Goal: Task Accomplishment & Management: Use online tool/utility

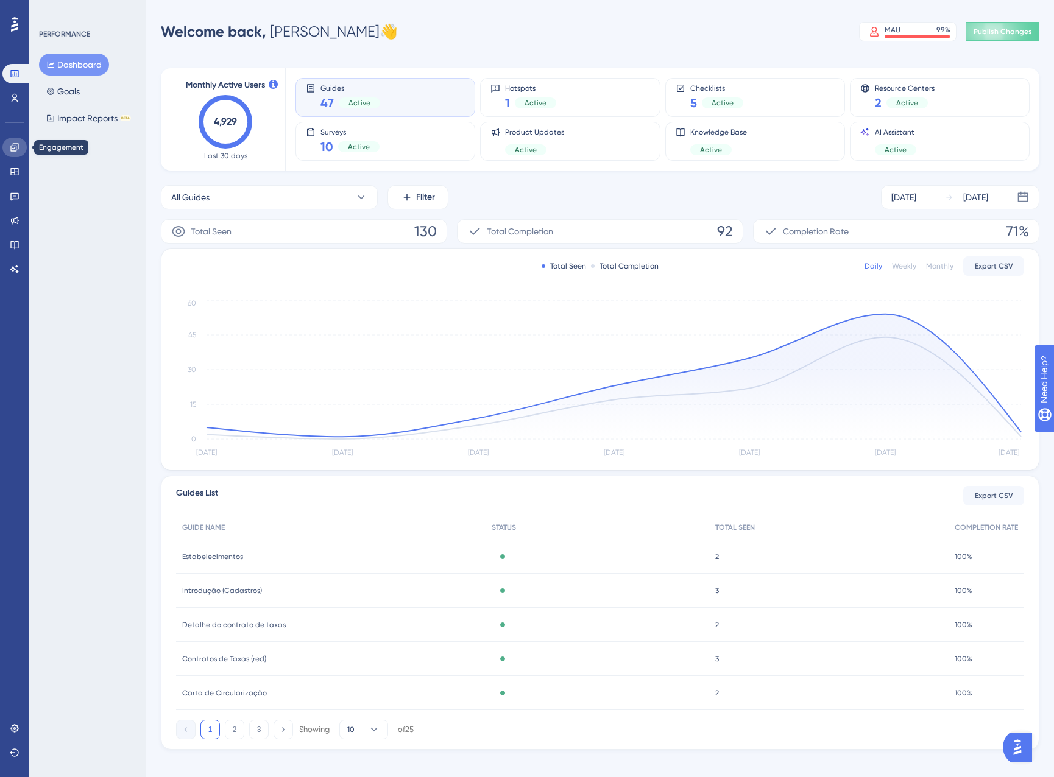
click at [7, 151] on link at bounding box center [14, 147] width 24 height 19
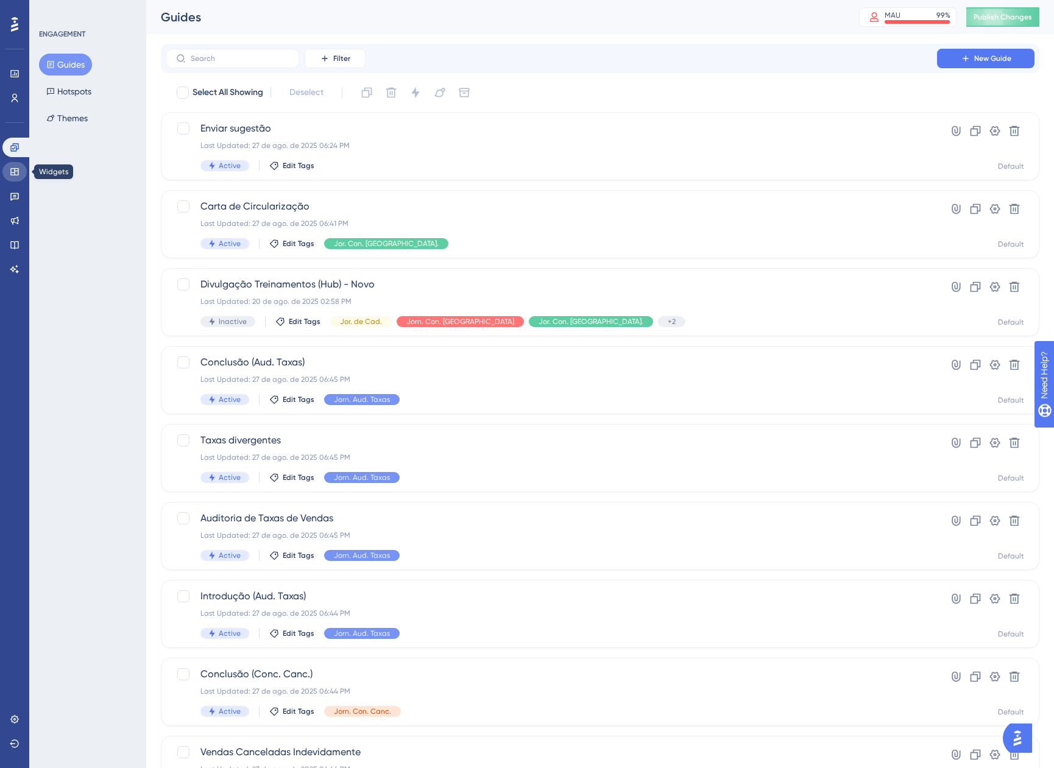
click at [13, 164] on link at bounding box center [14, 171] width 24 height 19
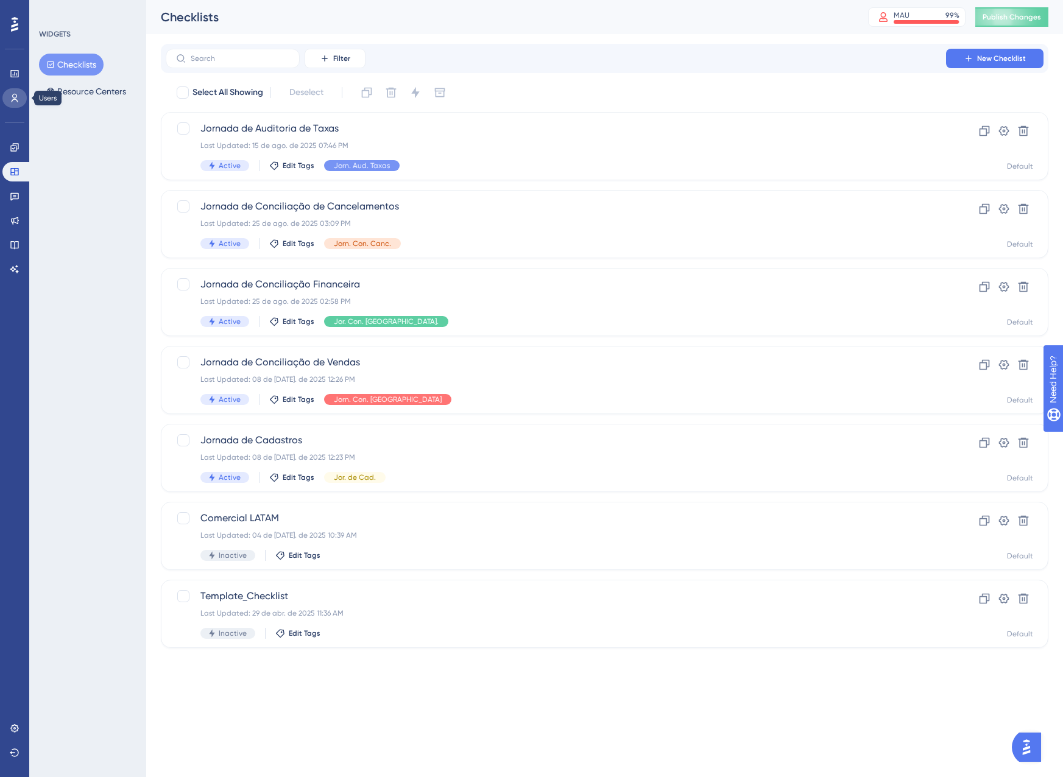
click at [8, 96] on link at bounding box center [14, 97] width 24 height 19
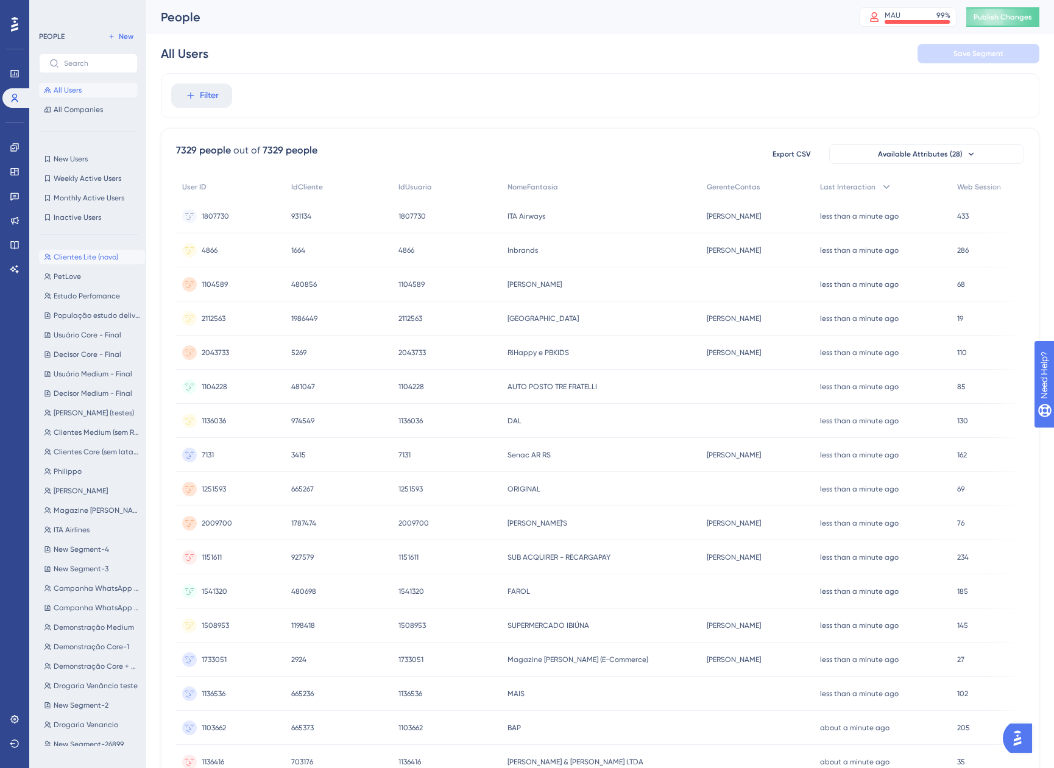
click at [105, 258] on span "Clientes Lite (novo)" at bounding box center [86, 257] width 65 height 10
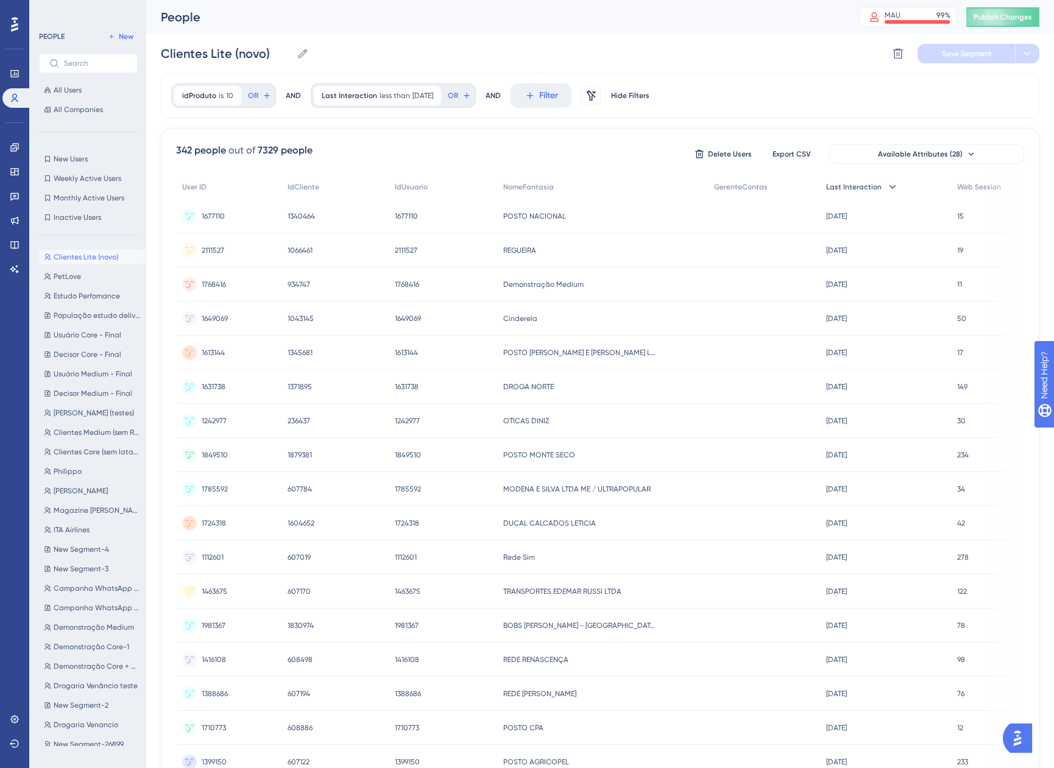
click at [873, 196] on div "Last Interaction" at bounding box center [885, 187] width 131 height 25
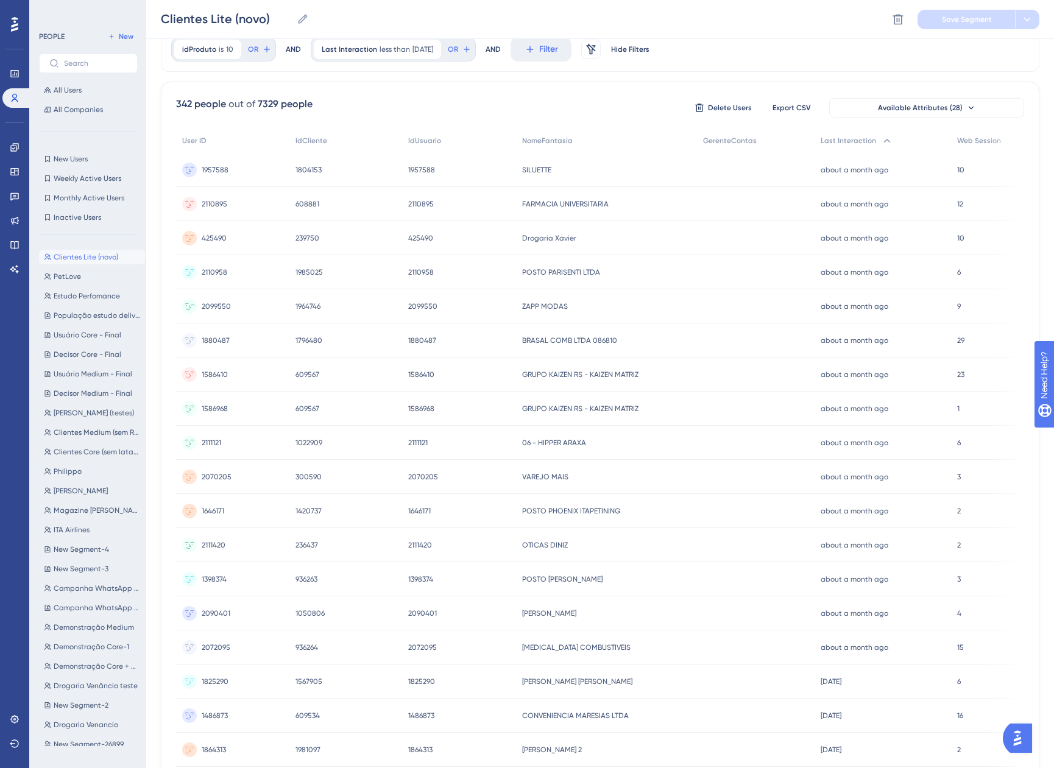
scroll to position [216, 0]
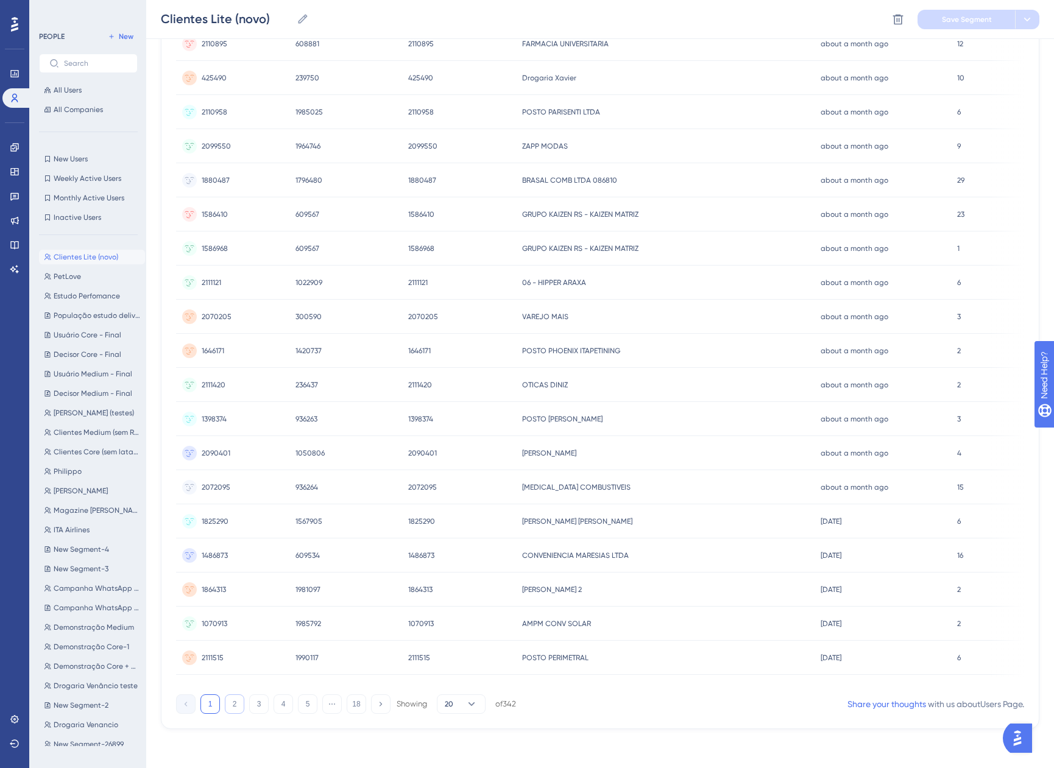
click at [236, 711] on button "2" at bounding box center [234, 703] width 19 height 19
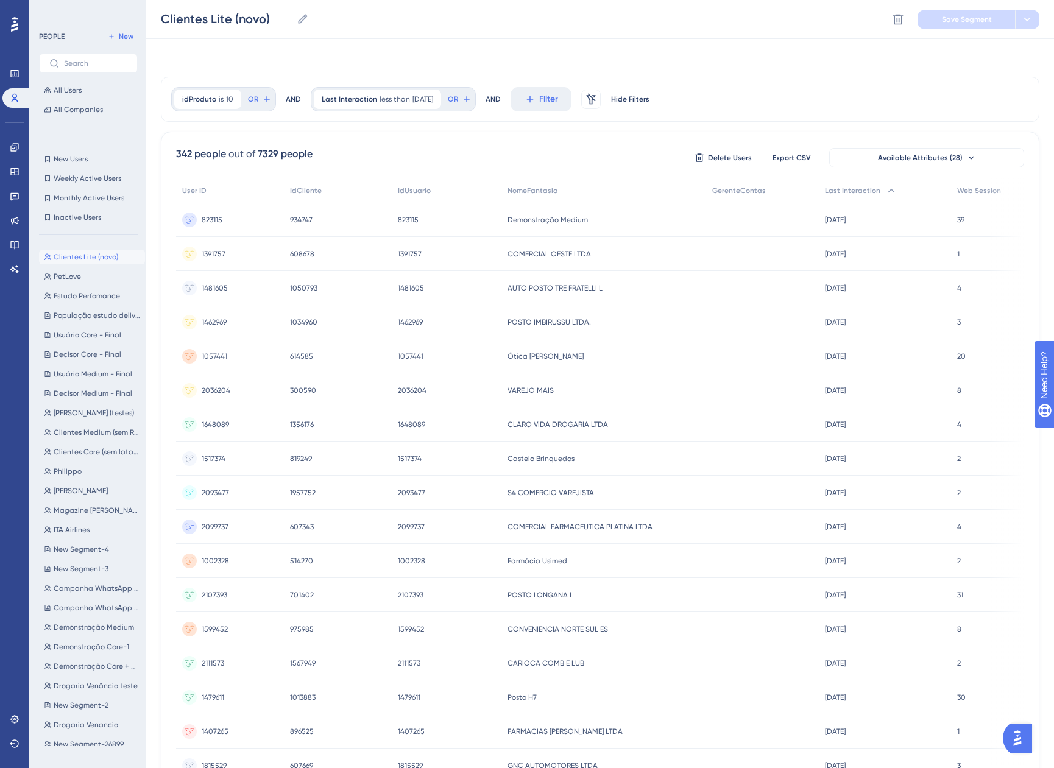
scroll to position [0, 0]
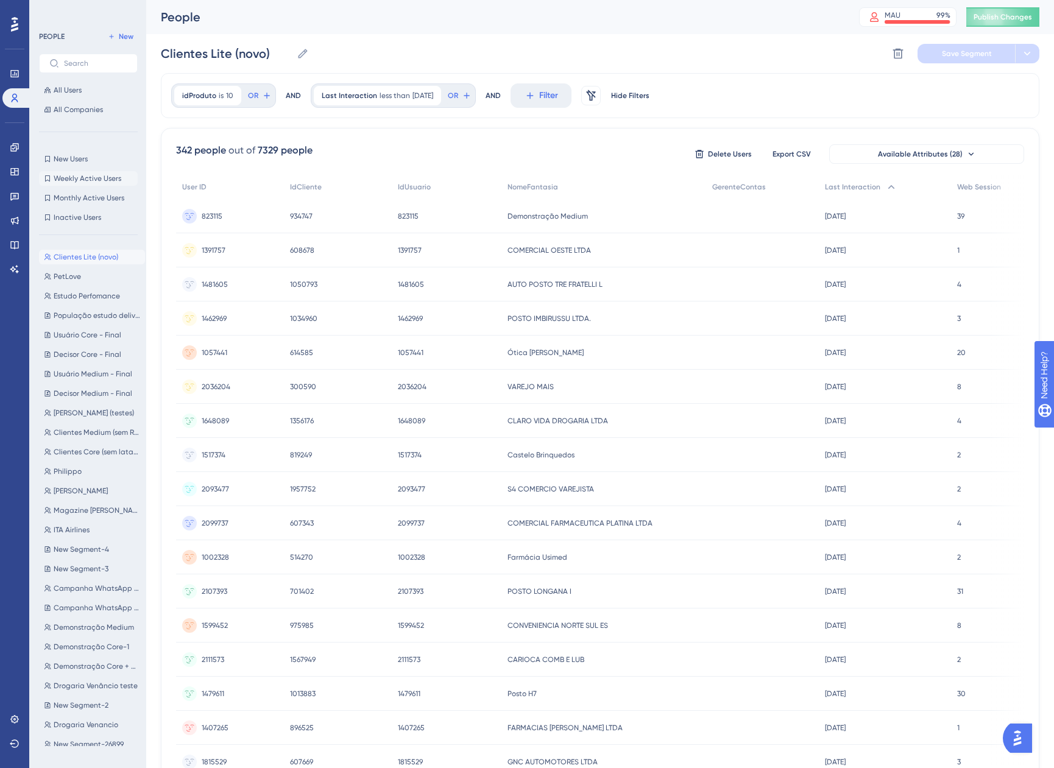
click at [104, 182] on span "Weekly Active Users" at bounding box center [88, 179] width 68 height 10
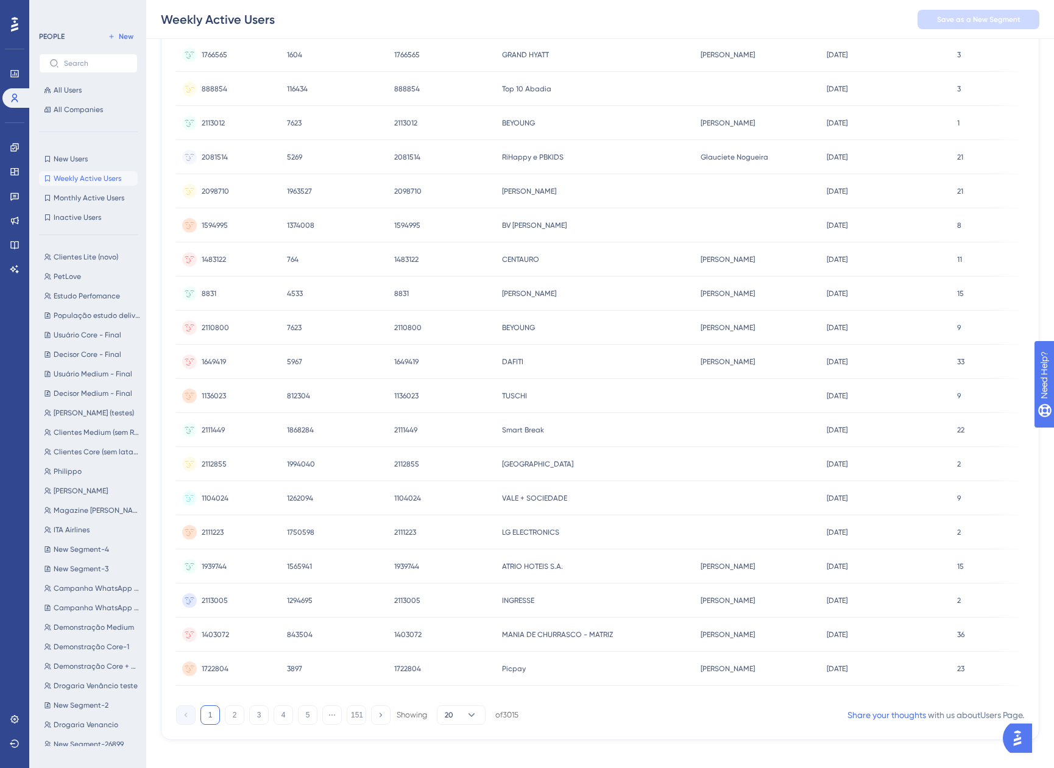
scroll to position [211, 0]
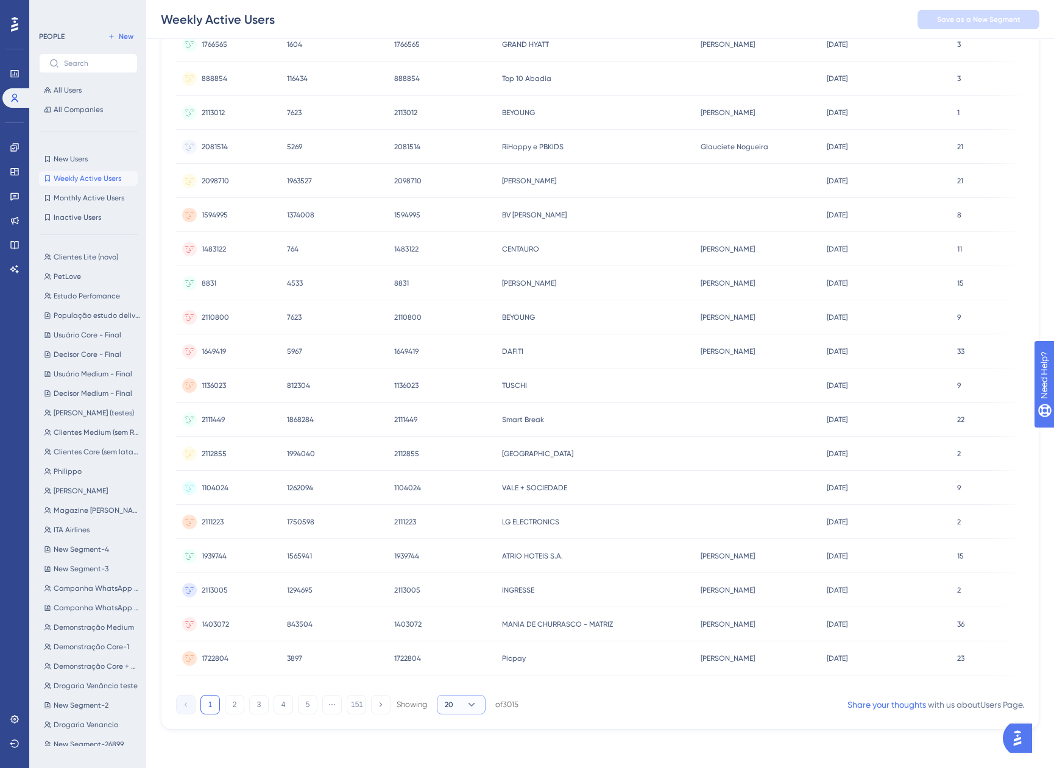
click at [479, 707] on button "20" at bounding box center [461, 704] width 49 height 19
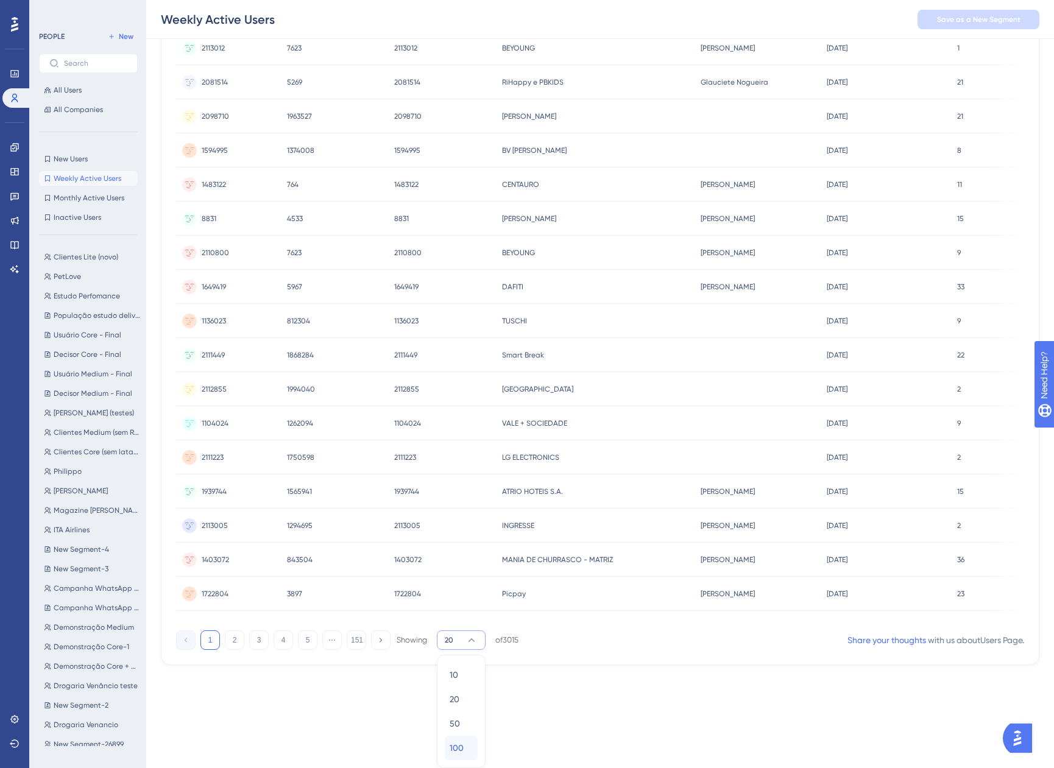
click at [463, 750] on span "100" at bounding box center [456, 748] width 14 height 15
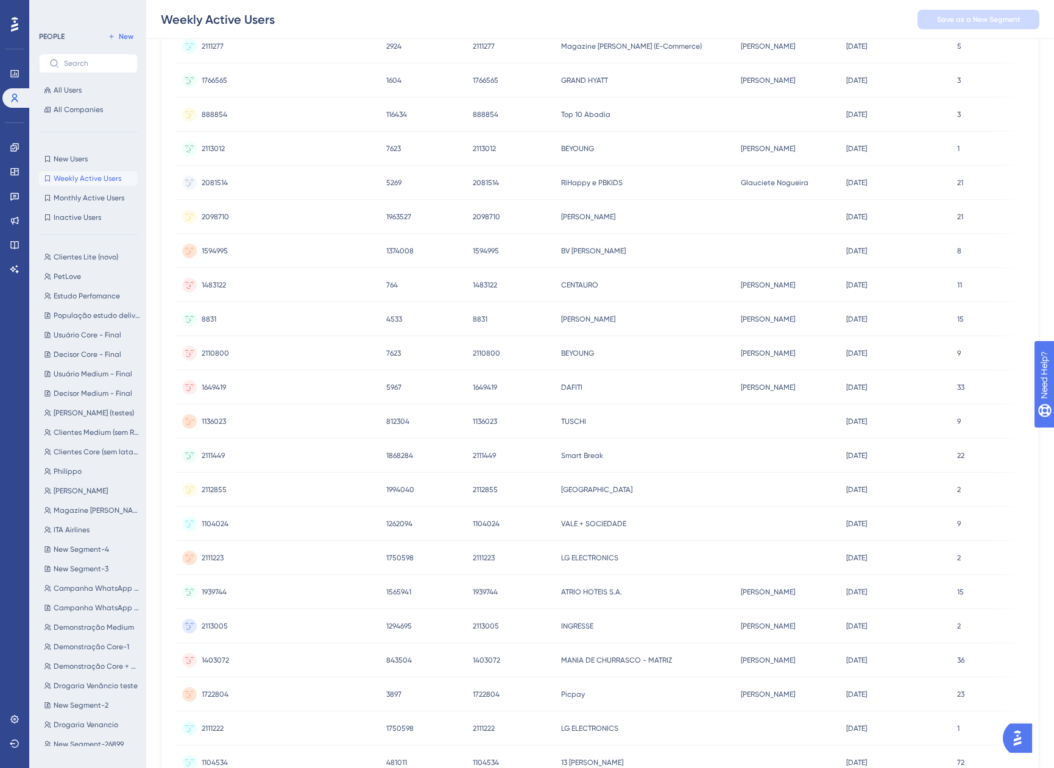
scroll to position [0, 0]
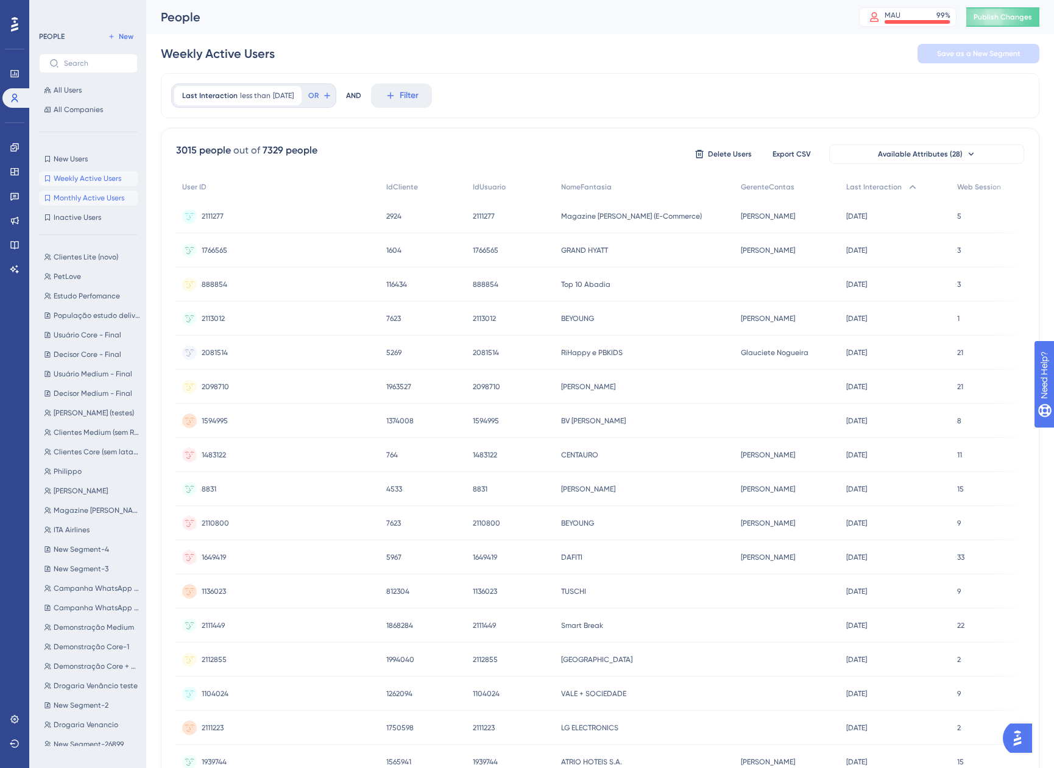
click at [85, 192] on button "Monthly Active Users Monthly Active Users" at bounding box center [88, 198] width 99 height 15
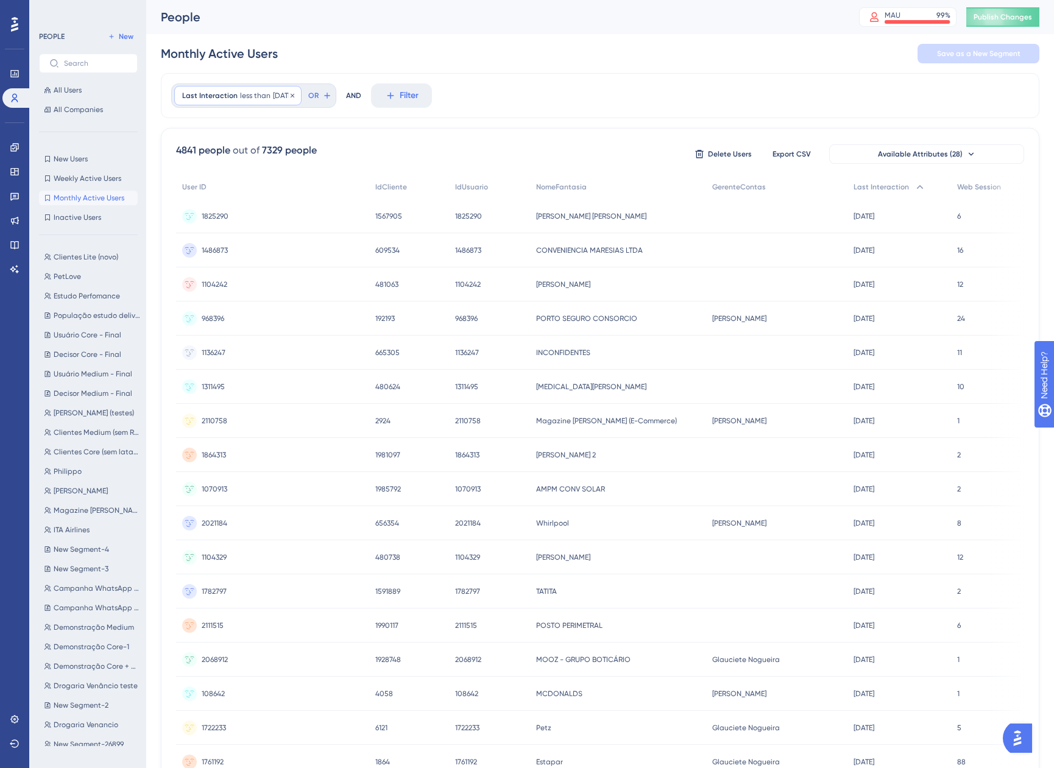
click at [286, 94] on span "[DATE]" at bounding box center [283, 96] width 21 height 10
click at [331, 171] on button "30" at bounding box center [327, 168] width 22 height 12
type input "31"
click at [370, 362] on span "Done" at bounding box center [374, 358] width 21 height 15
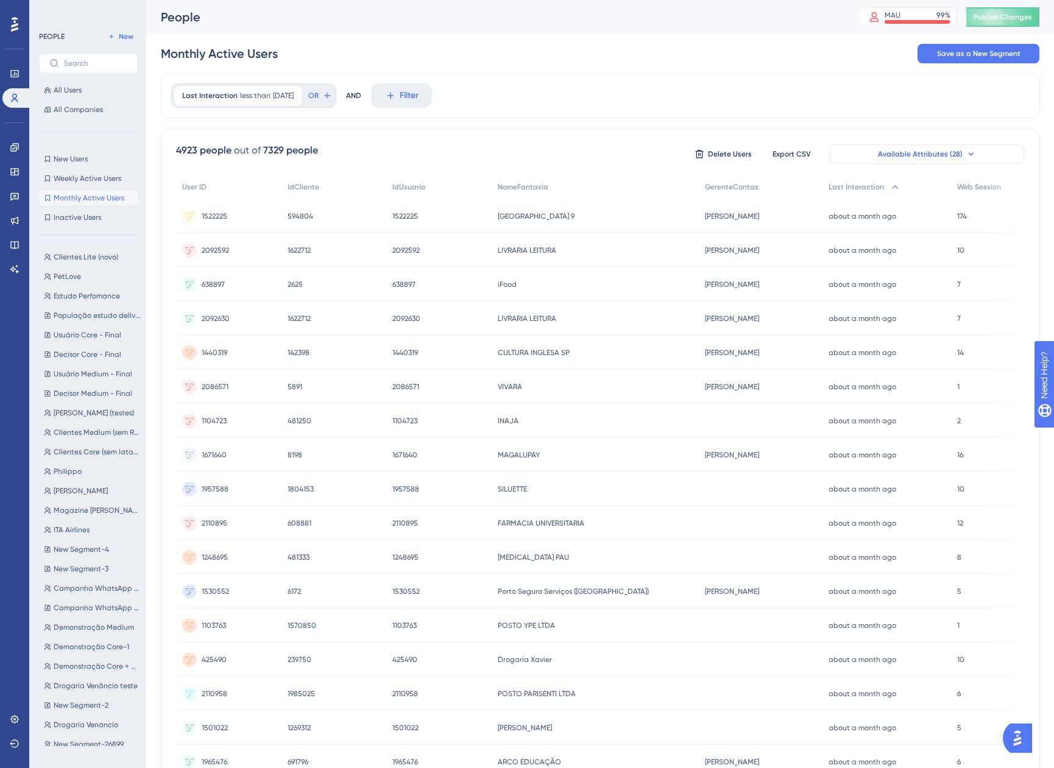
click at [895, 152] on span "Available Attributes (28)" at bounding box center [920, 154] width 85 height 10
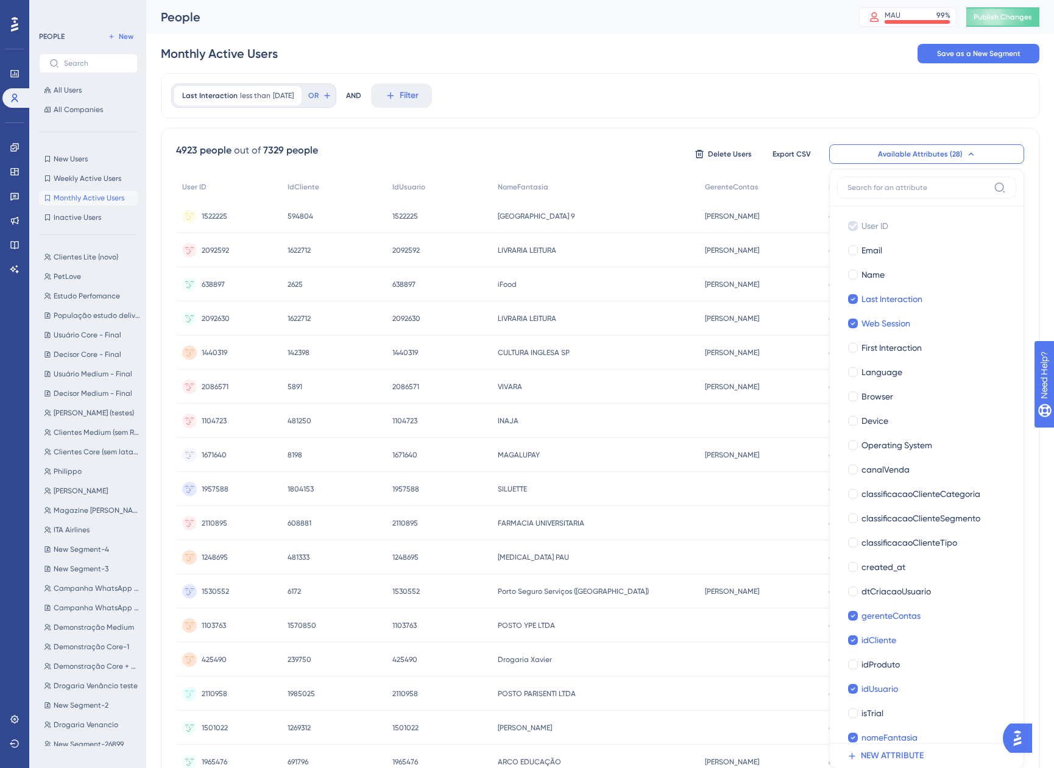
scroll to position [85, 0]
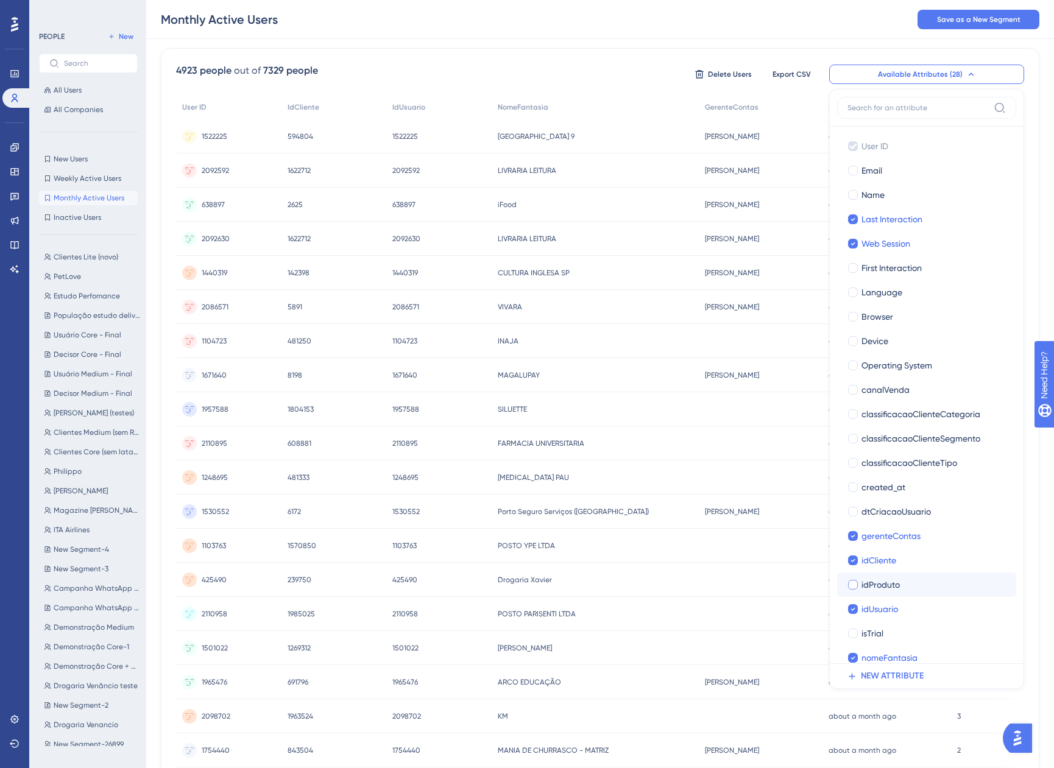
click at [887, 580] on span "idProduto" at bounding box center [880, 584] width 38 height 15
checkbox input "true"
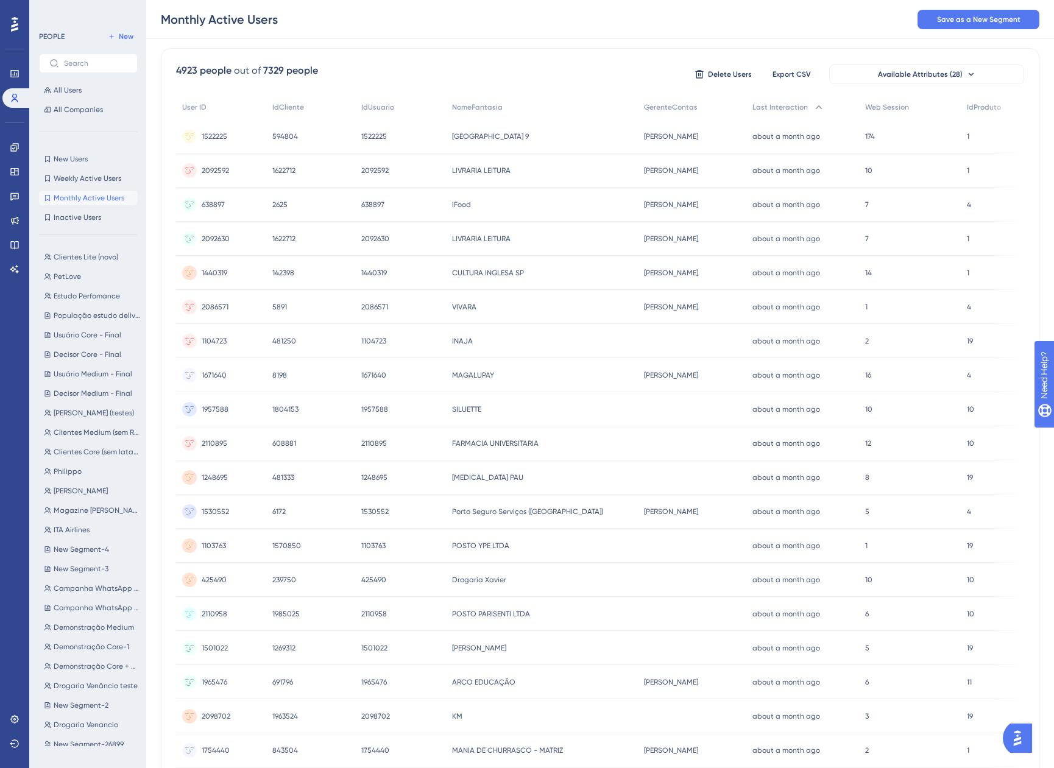
scroll to position [0, 0]
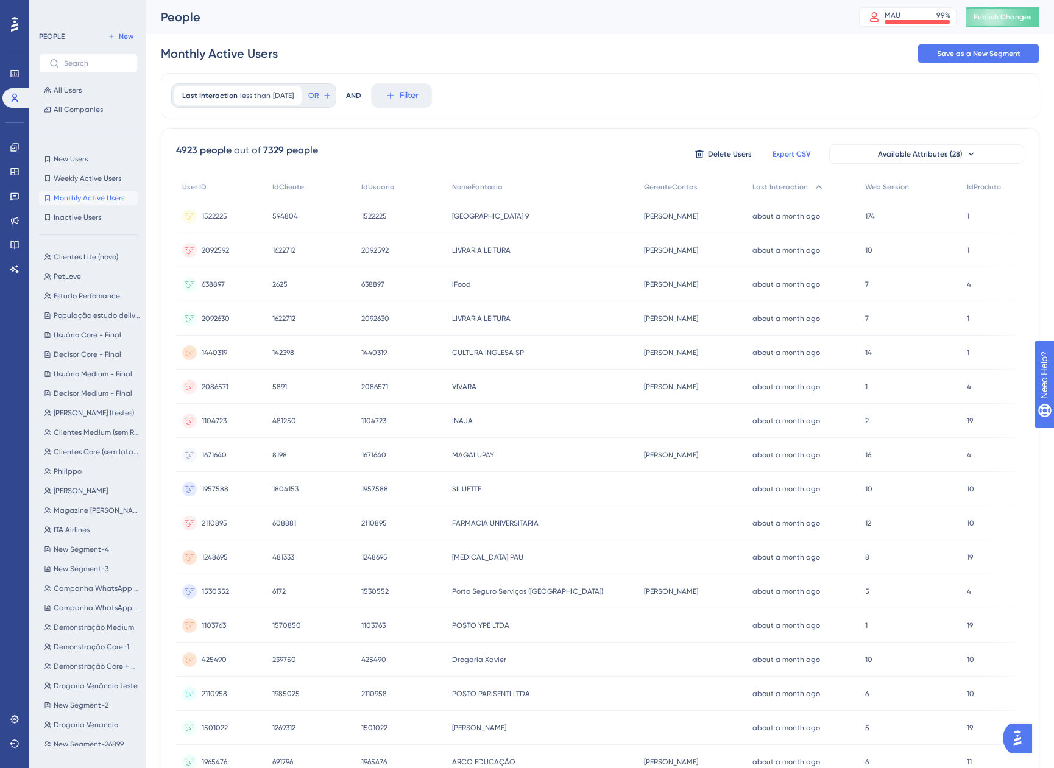
click at [773, 158] on span "Export CSV" at bounding box center [791, 154] width 38 height 10
click at [418, 99] on span "Filter" at bounding box center [409, 95] width 19 height 15
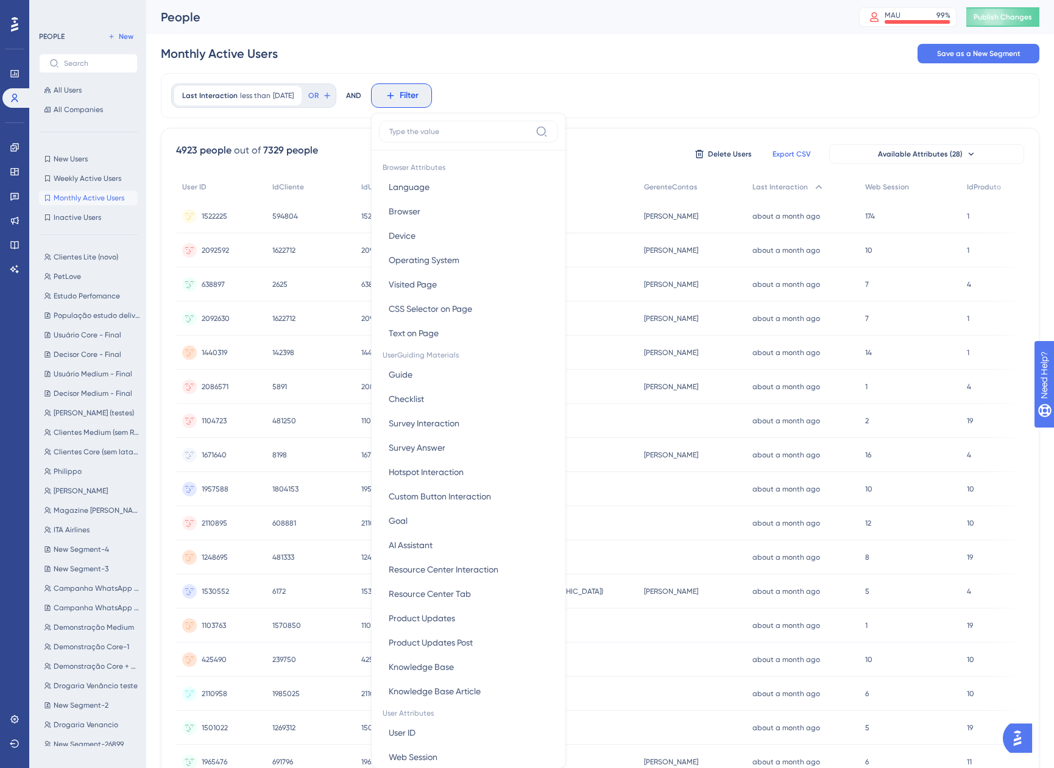
scroll to position [51, 0]
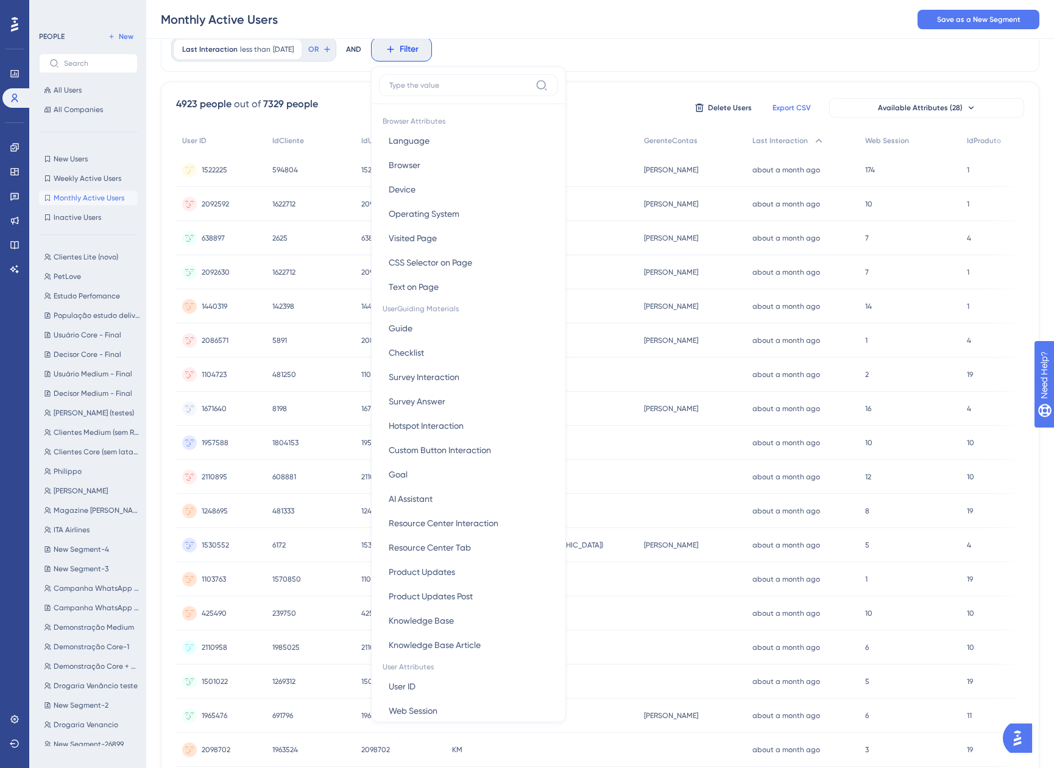
click at [648, 55] on div "Last Interaction less than [DATE] [DATE] Remove OR AND Filter Browser Attribute…" at bounding box center [600, 49] width 878 height 45
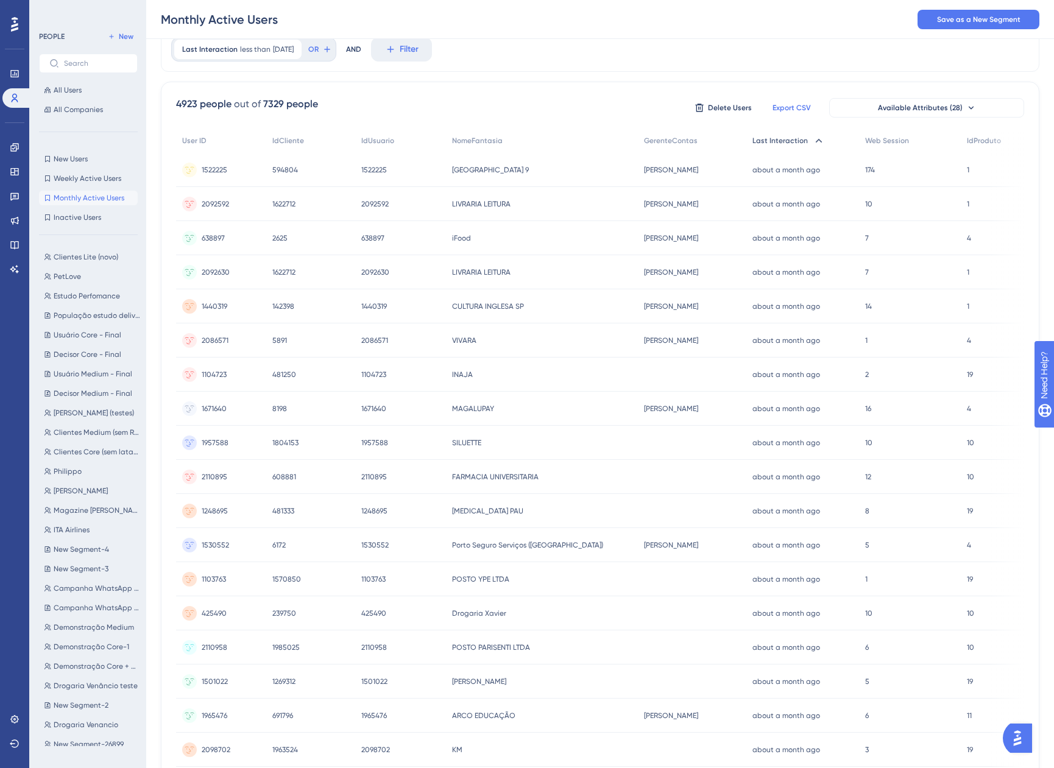
click at [778, 150] on div "Last Interaction" at bounding box center [802, 141] width 113 height 25
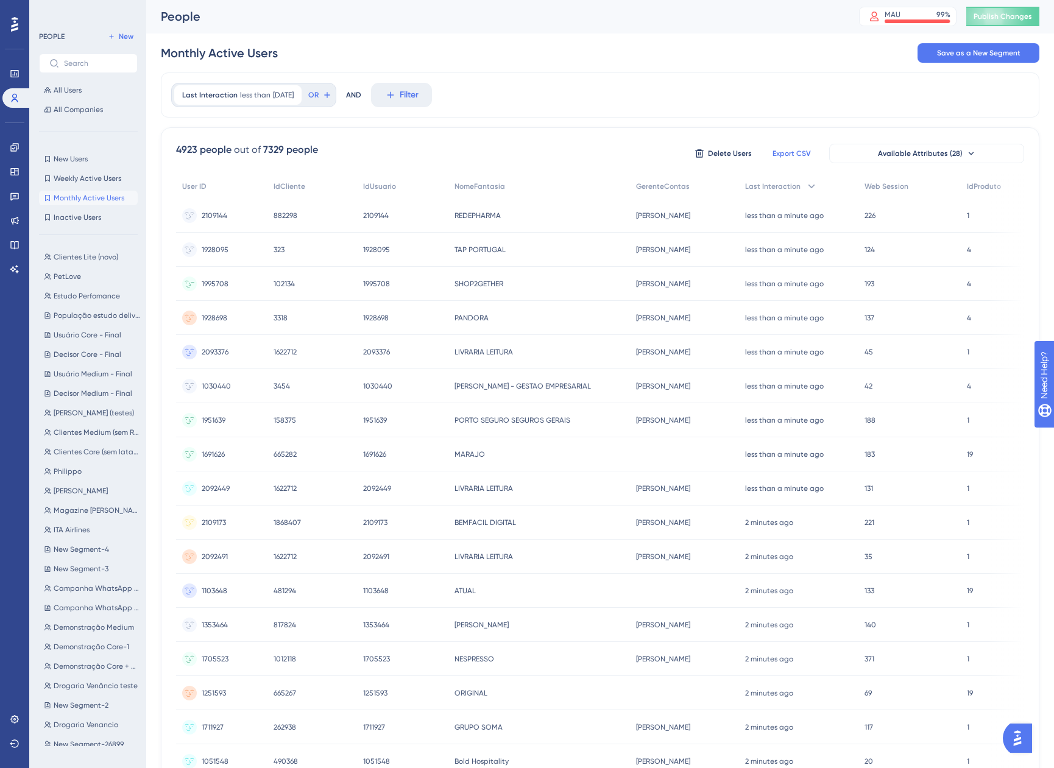
scroll to position [0, 0]
click at [418, 100] on span "Filter" at bounding box center [409, 95] width 19 height 15
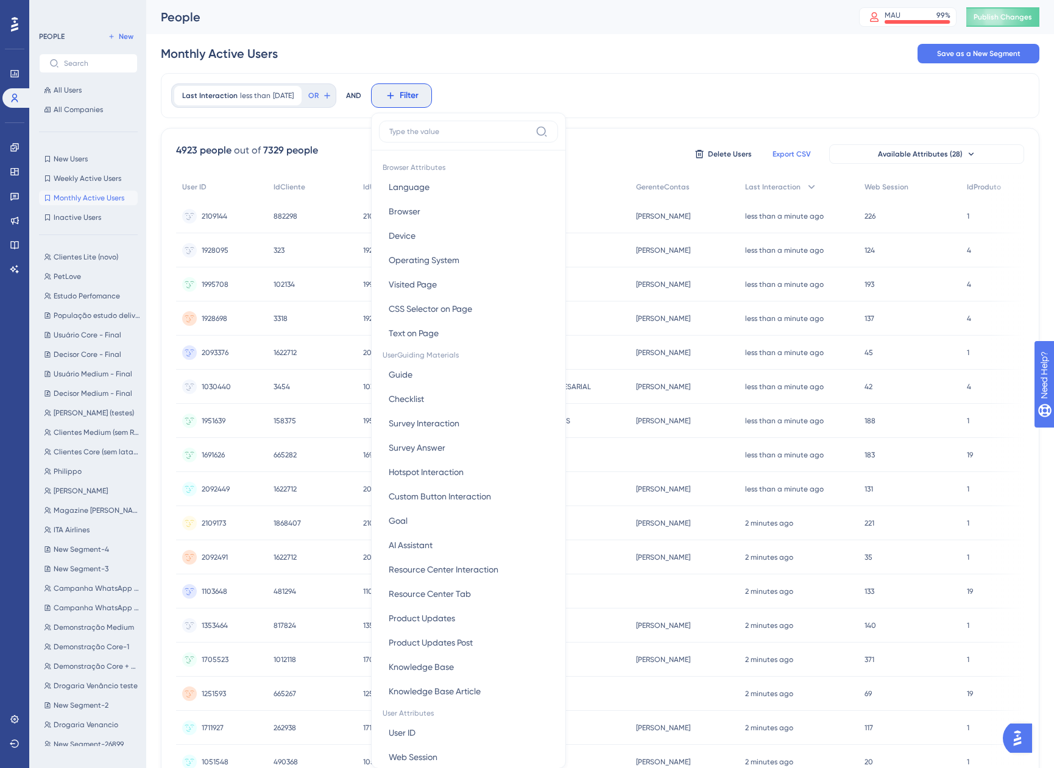
scroll to position [57, 0]
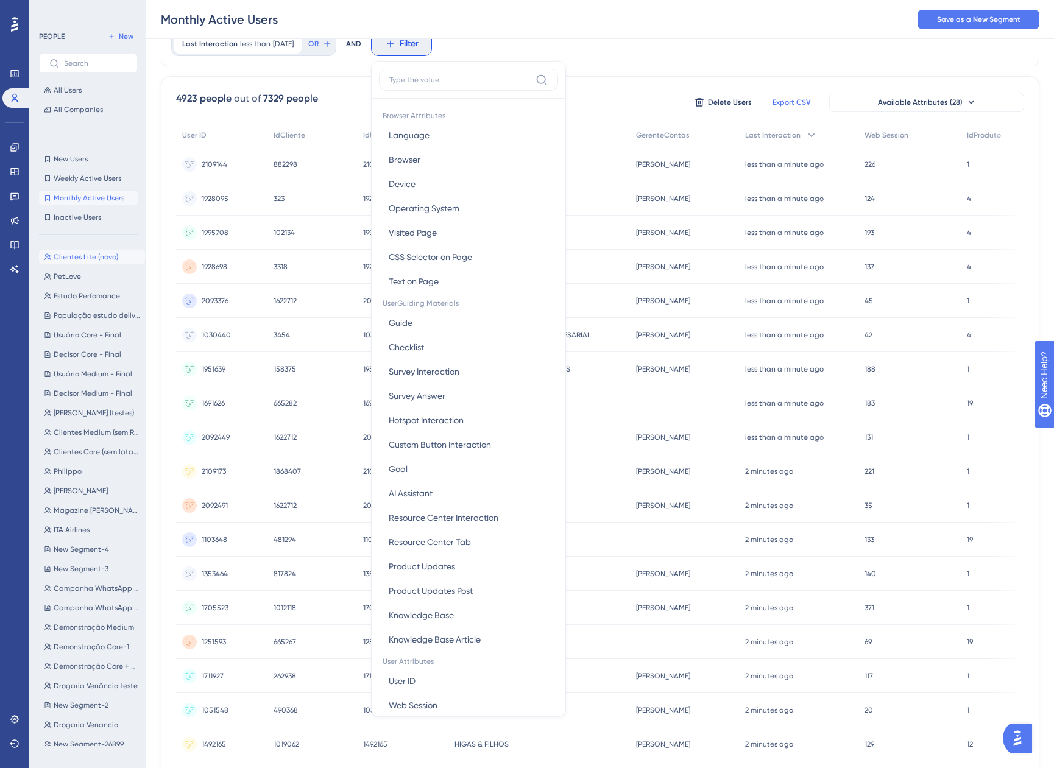
click at [97, 257] on span "Clientes Lite (novo)" at bounding box center [86, 257] width 65 height 10
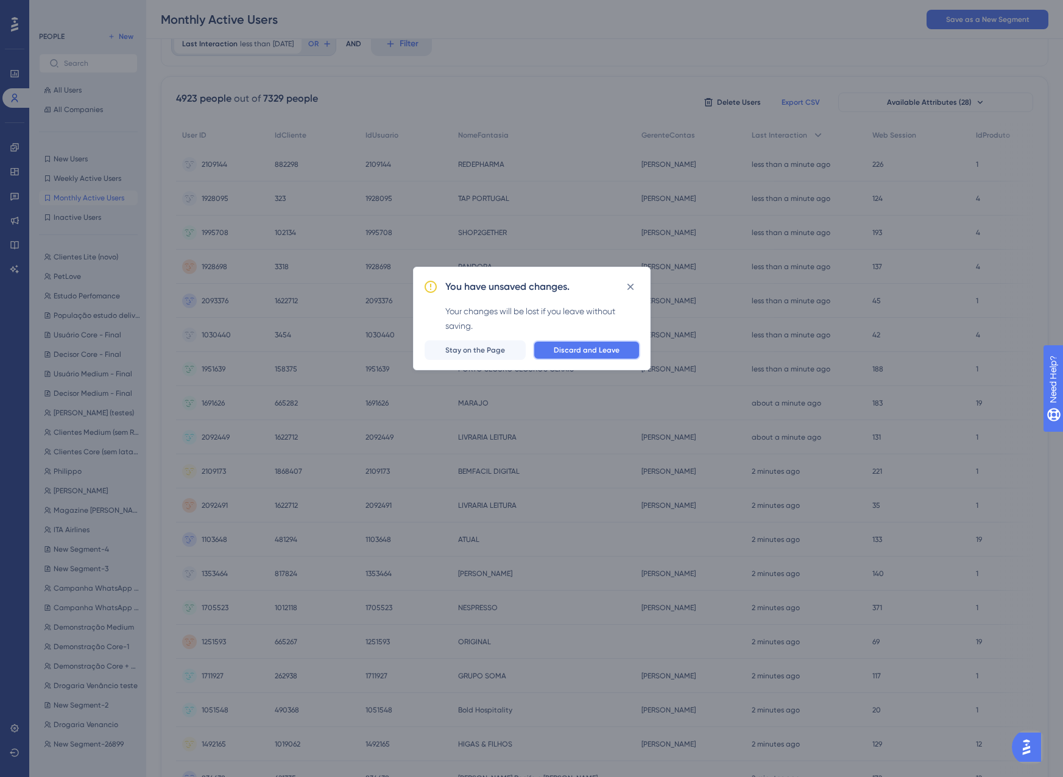
click at [560, 344] on button "Discard and Leave" at bounding box center [586, 349] width 107 height 19
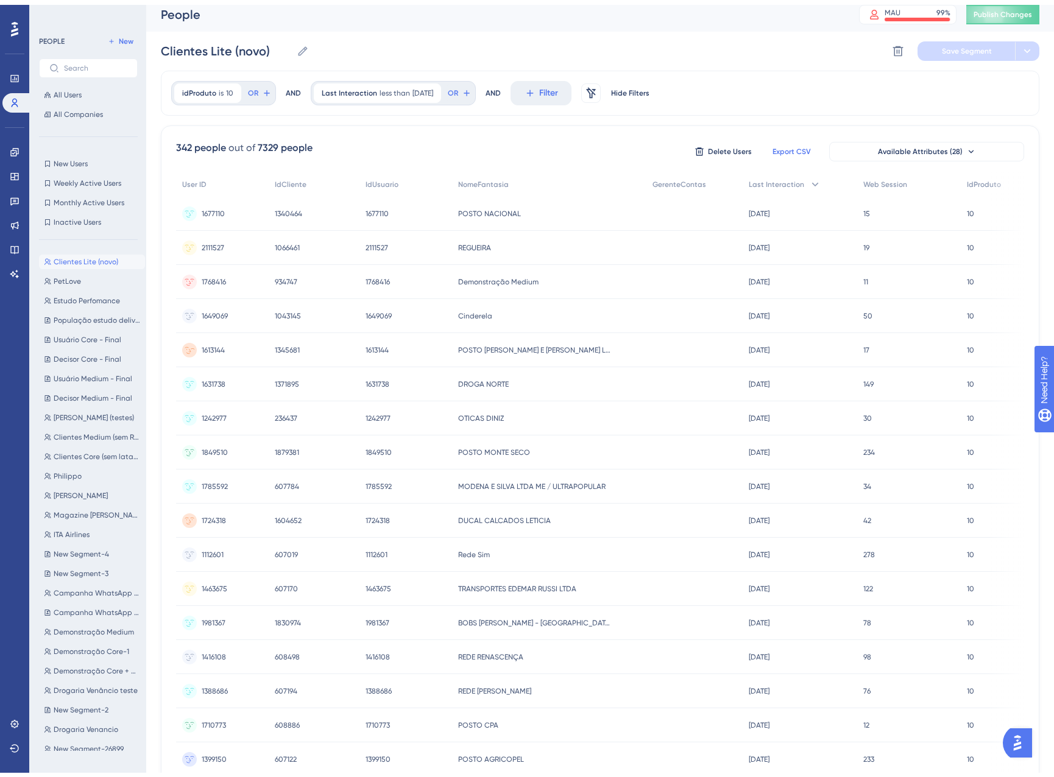
scroll to position [0, 0]
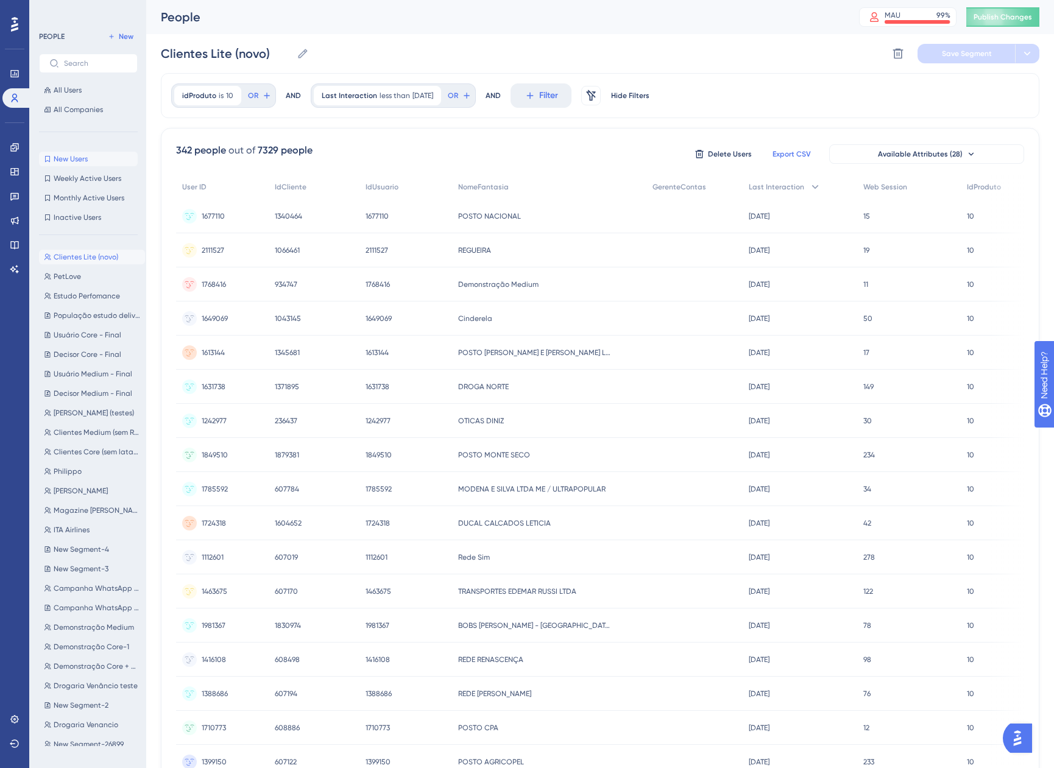
click at [74, 158] on span "New Users" at bounding box center [71, 159] width 34 height 10
click at [10, 67] on link at bounding box center [14, 73] width 24 height 19
